Goal: Task Accomplishment & Management: Use online tool/utility

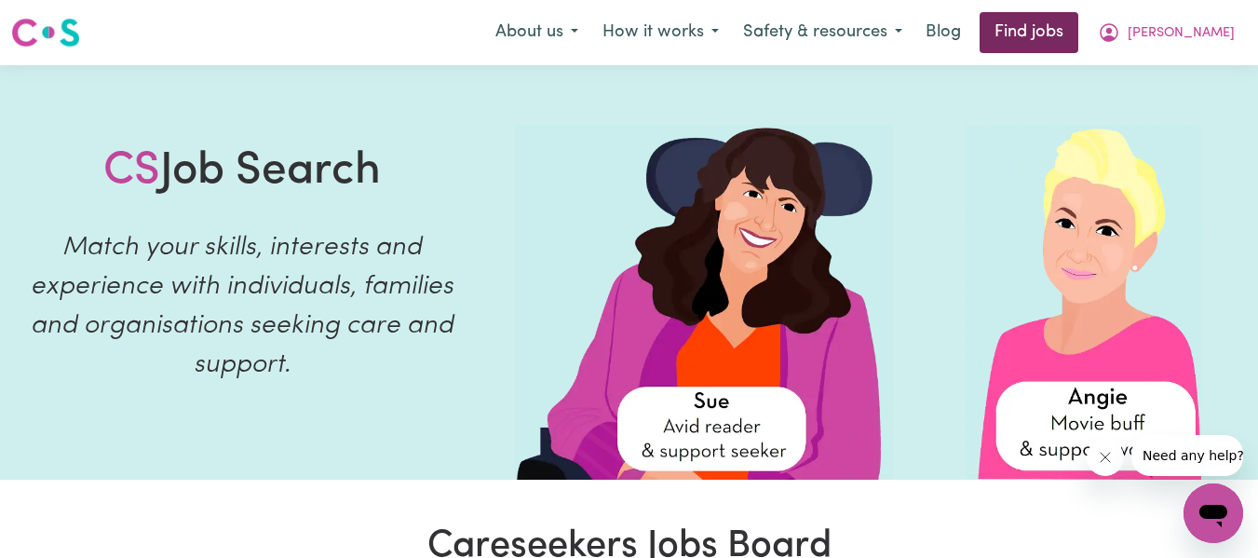
drag, startPoint x: 0, startPoint y: 0, endPoint x: 1052, endPoint y: 30, distance: 1052.6
click at [1052, 30] on link "Find jobs" at bounding box center [1029, 32] width 99 height 41
click at [1064, 31] on link "Find jobs" at bounding box center [1029, 32] width 99 height 41
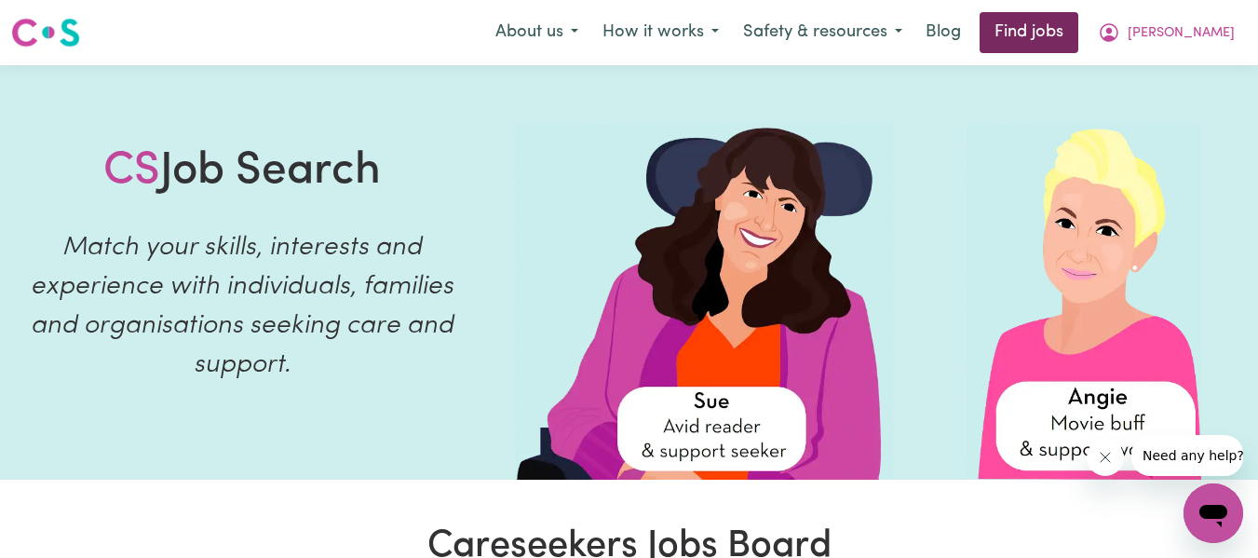
click at [1064, 31] on link "Find jobs" at bounding box center [1029, 32] width 99 height 41
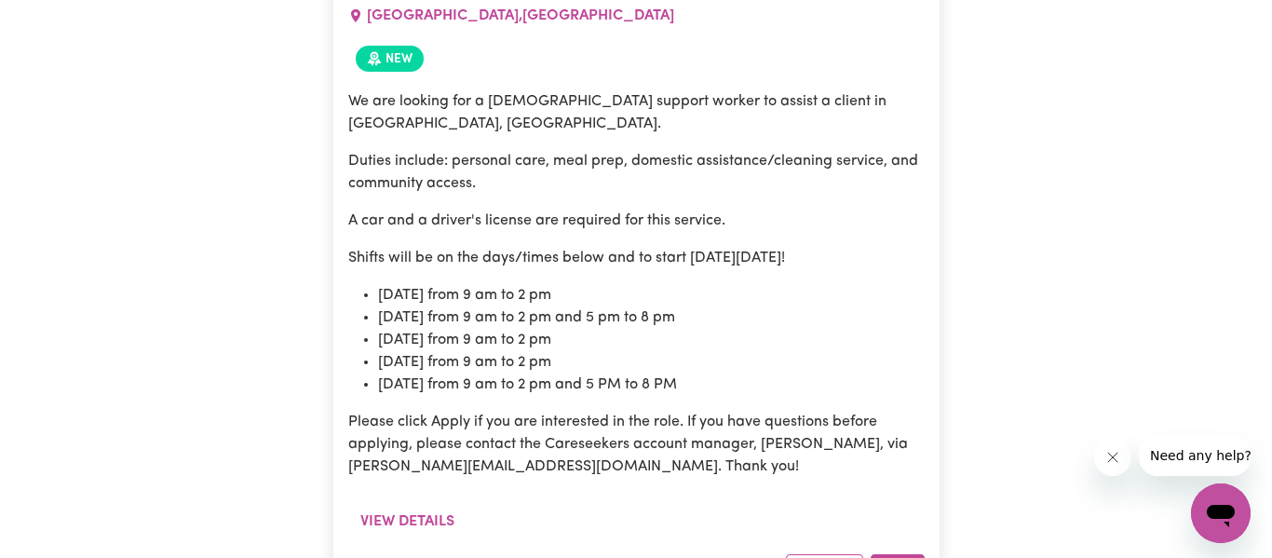
scroll to position [1568, 0]
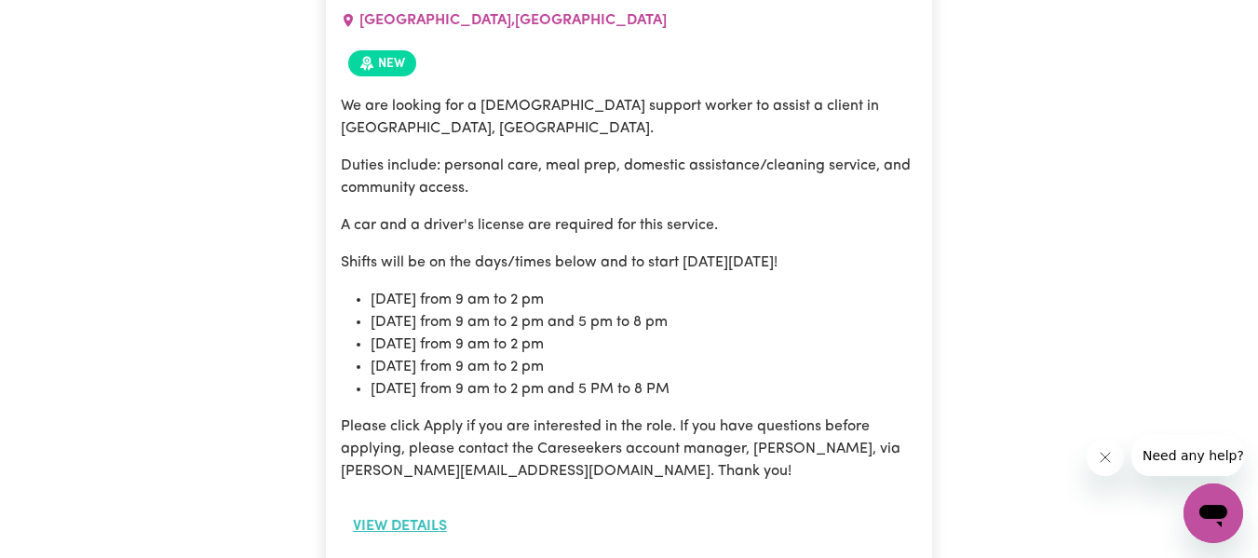
click at [417, 508] on button "View details" at bounding box center [400, 525] width 118 height 35
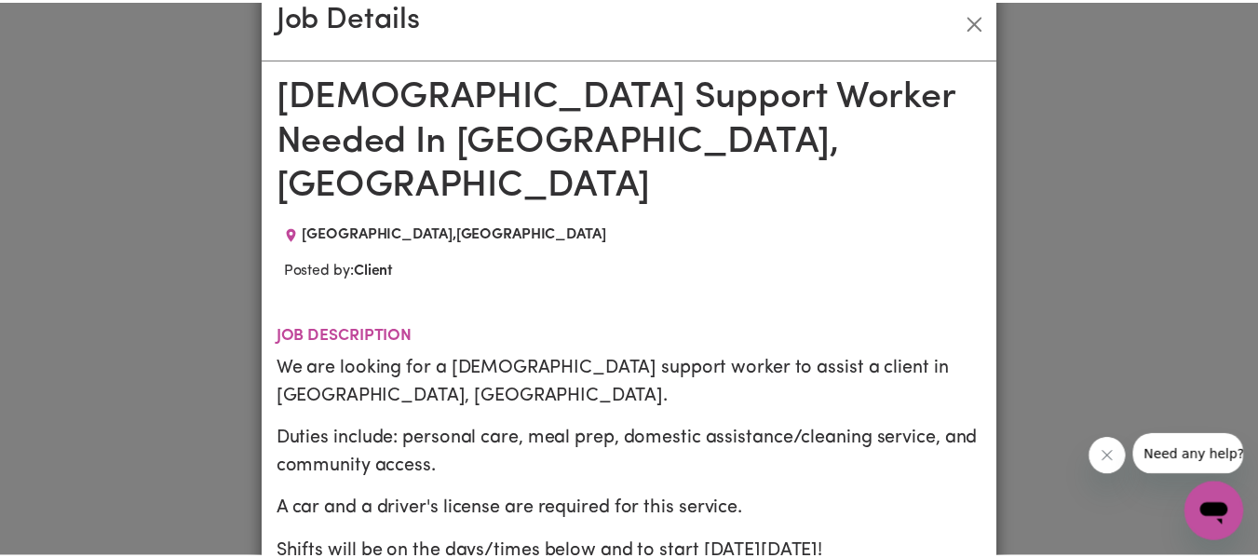
scroll to position [0, 0]
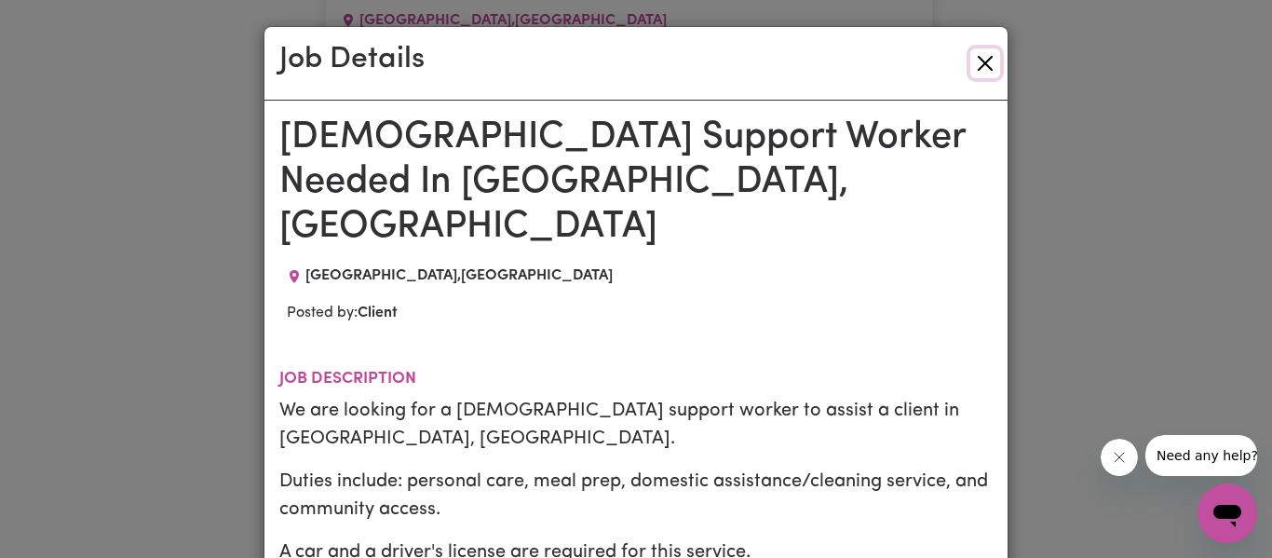
click at [977, 74] on button "Close" at bounding box center [985, 63] width 30 height 30
